Goal: Check status: Check status

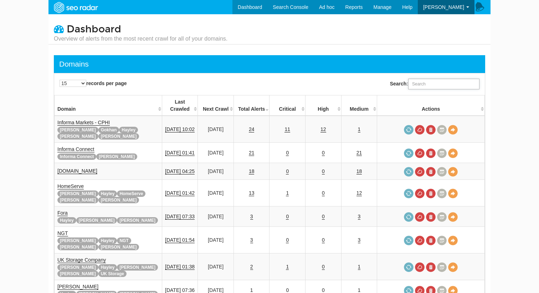
click at [427, 82] on input "Search:" at bounding box center [443, 84] width 71 height 11
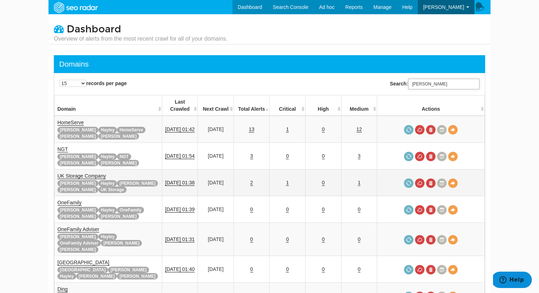
type input "rupert"
click at [291, 173] on td "1" at bounding box center [287, 183] width 36 height 27
click at [289, 180] on link "1" at bounding box center [287, 183] width 3 height 6
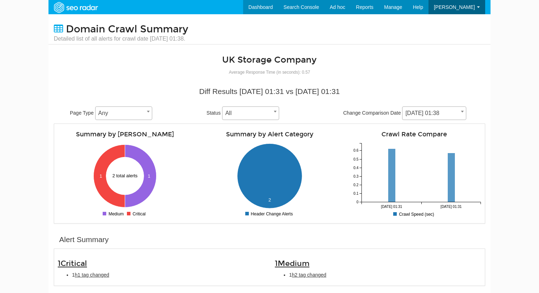
scroll to position [28, 0]
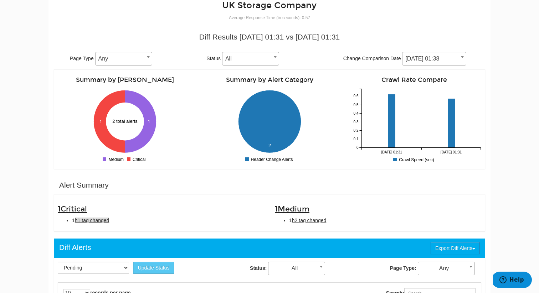
click at [102, 222] on span "h1 tag changed" at bounding box center [92, 221] width 35 height 6
type input "h1 tag changed"
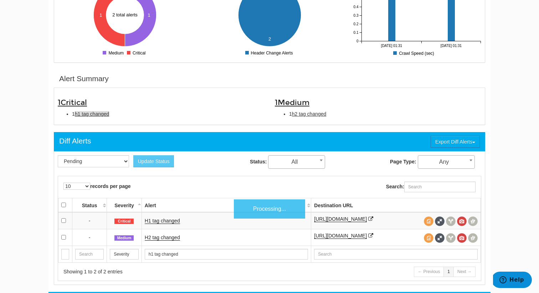
scroll to position [231, 0]
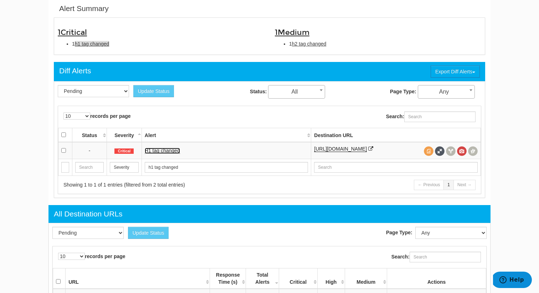
click at [156, 154] on link "H1 tag changed" at bounding box center [162, 151] width 35 height 6
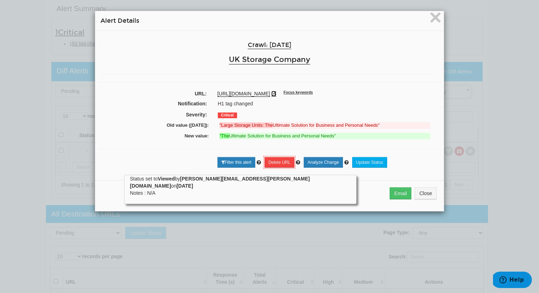
click at [276, 93] on icon at bounding box center [273, 93] width 5 height 5
click at [432, 18] on span "×" at bounding box center [435, 17] width 12 height 24
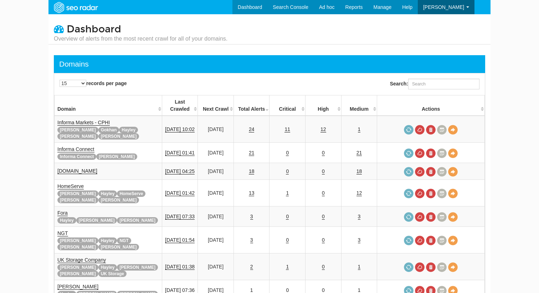
click at [425, 90] on div "Search:" at bounding box center [434, 85] width 89 height 12
click at [420, 83] on input "Search:" at bounding box center [443, 84] width 71 height 11
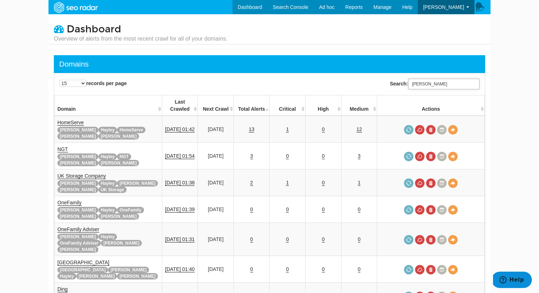
click at [420, 83] on input "rupert" at bounding box center [443, 84] width 71 height 11
type input "rupert"
click at [289, 126] on link "1" at bounding box center [287, 129] width 3 height 6
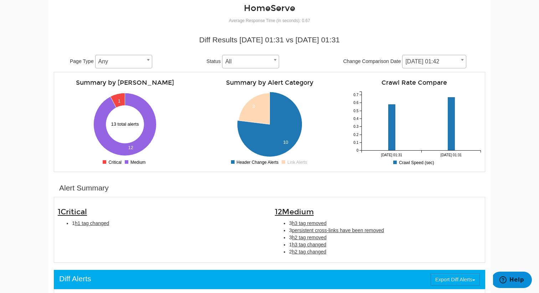
scroll to position [53, 0]
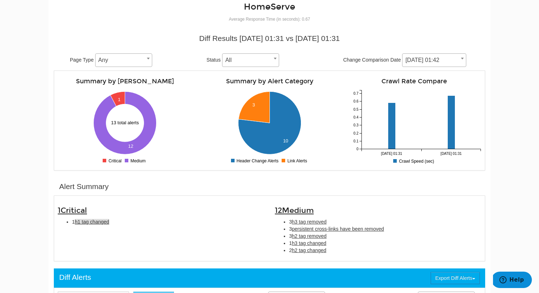
click at [101, 223] on span "h1 tag changed" at bounding box center [92, 222] width 35 height 6
type input "h1 tag changed"
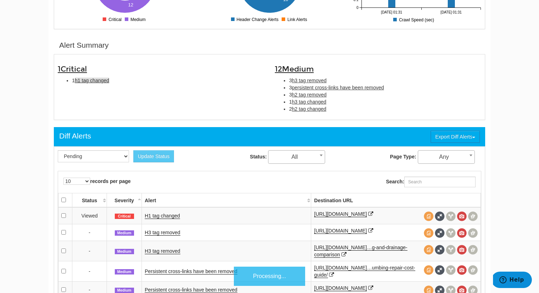
scroll to position [231, 0]
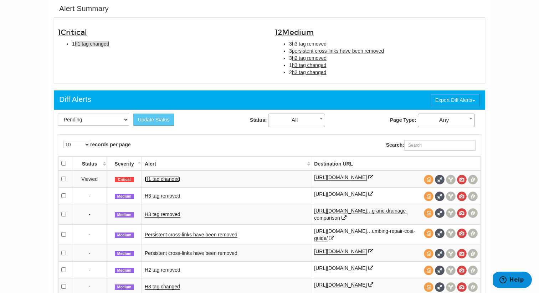
click at [161, 181] on link "H1 tag changed" at bounding box center [162, 179] width 35 height 6
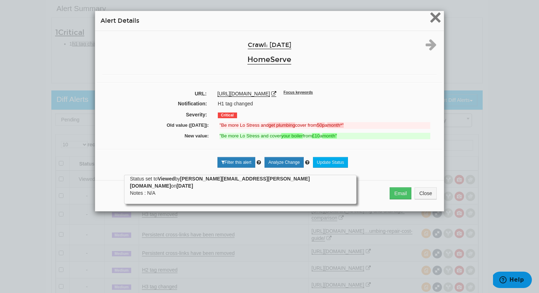
click at [432, 22] on span "×" at bounding box center [435, 17] width 12 height 24
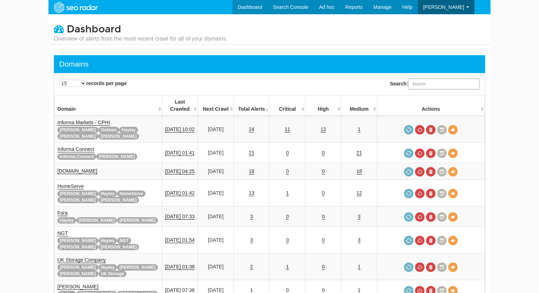
click at [445, 82] on input "Search:" at bounding box center [443, 84] width 71 height 11
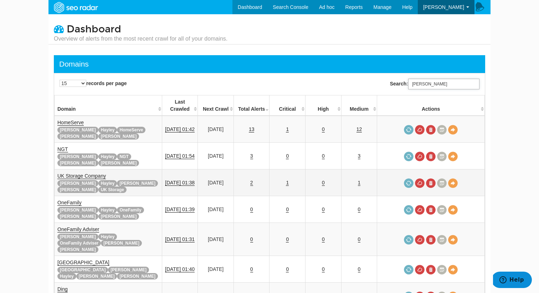
type input "[PERSON_NAME]"
click at [294, 170] on td "1" at bounding box center [287, 183] width 36 height 27
click at [289, 180] on link "1" at bounding box center [287, 183] width 3 height 6
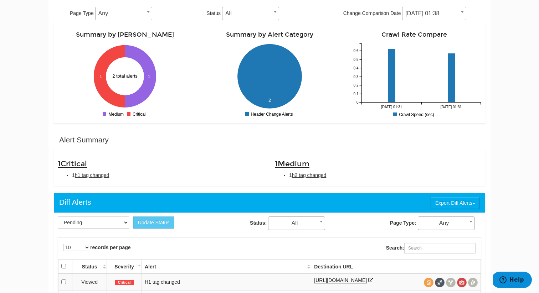
scroll to position [103, 0]
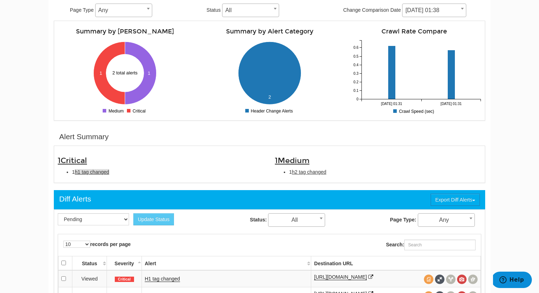
click at [97, 173] on span "h1 tag changed" at bounding box center [92, 172] width 35 height 6
type input "h1 tag changed"
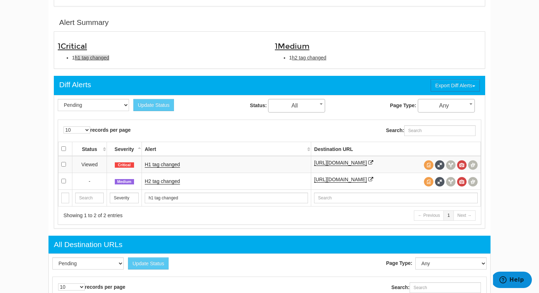
scroll to position [231, 0]
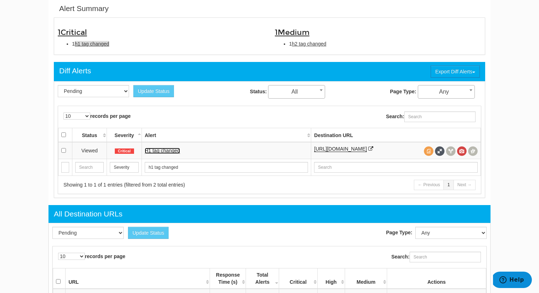
click at [169, 154] on link "H1 tag changed" at bounding box center [162, 151] width 35 height 6
